Goal: Transaction & Acquisition: Download file/media

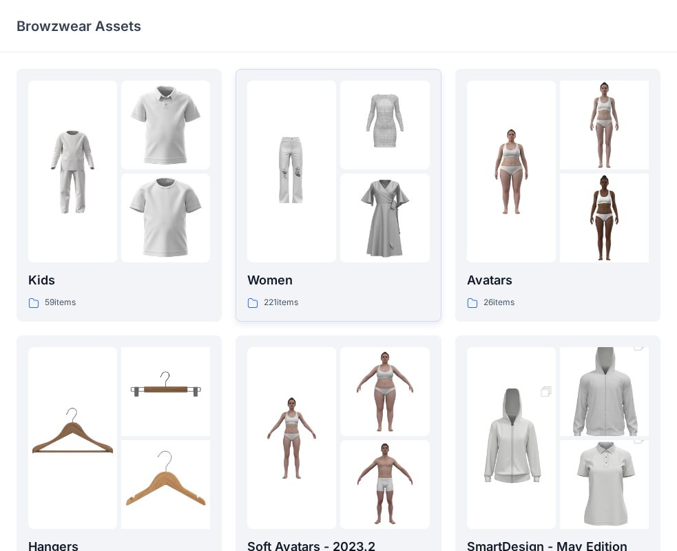
click at [394, 162] on img at bounding box center [384, 125] width 89 height 89
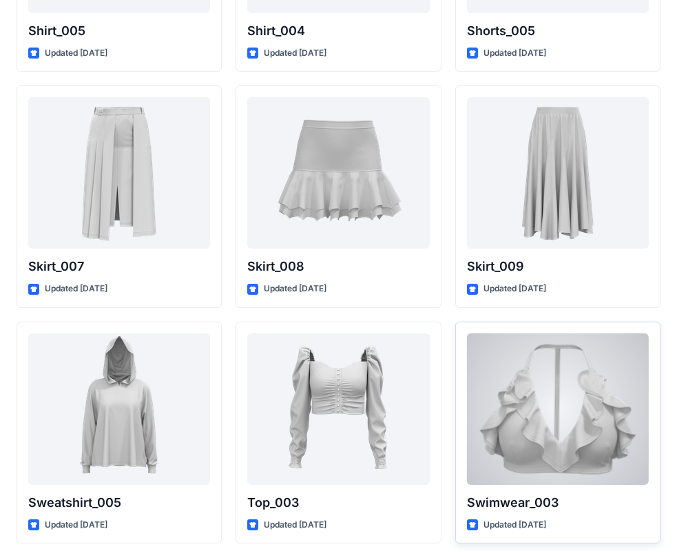
scroll to position [6731, 0]
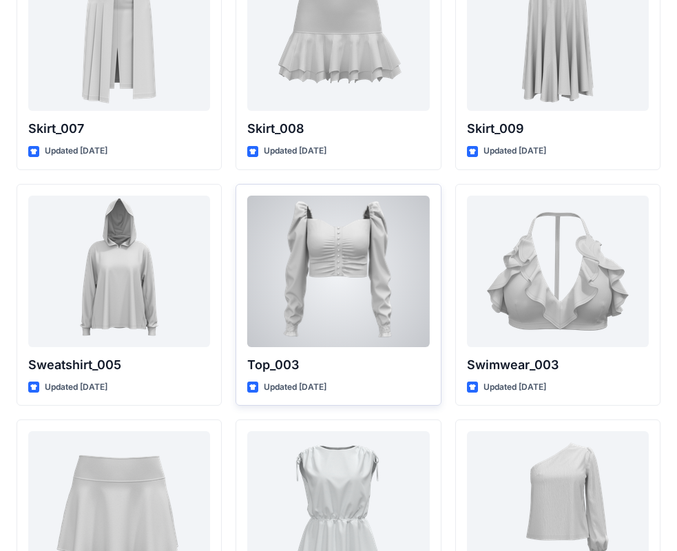
click at [374, 286] on div at bounding box center [338, 272] width 182 height 152
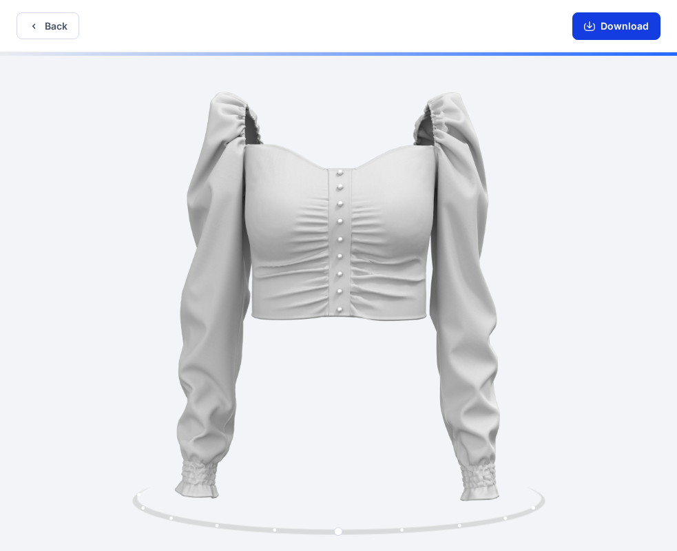
click at [612, 36] on button "Download" at bounding box center [617, 26] width 88 height 28
